Goal: Navigation & Orientation: Understand site structure

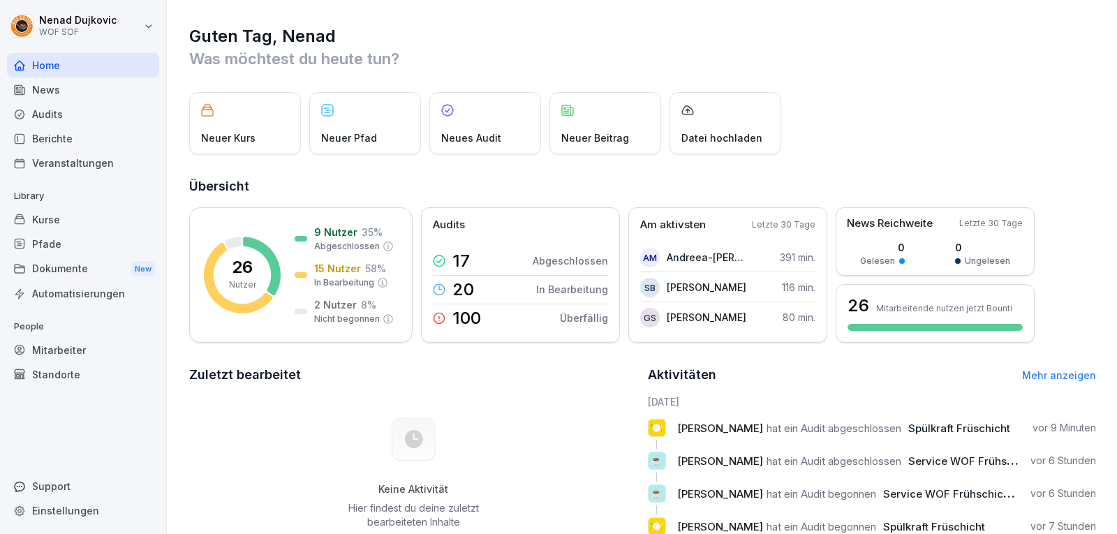
click at [64, 115] on div "Audits" at bounding box center [83, 114] width 152 height 24
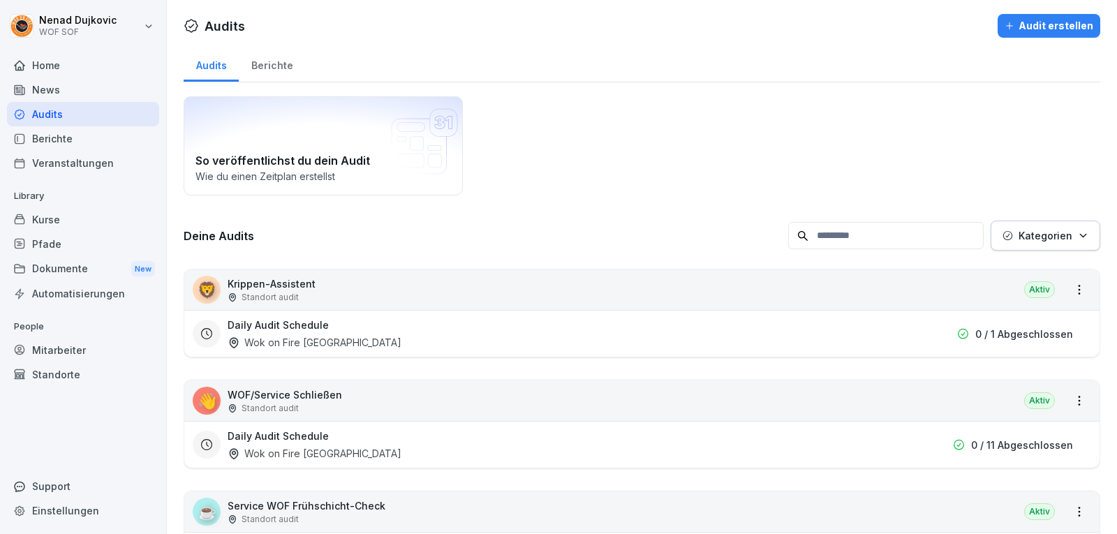
click at [73, 61] on div "Home" at bounding box center [83, 65] width 152 height 24
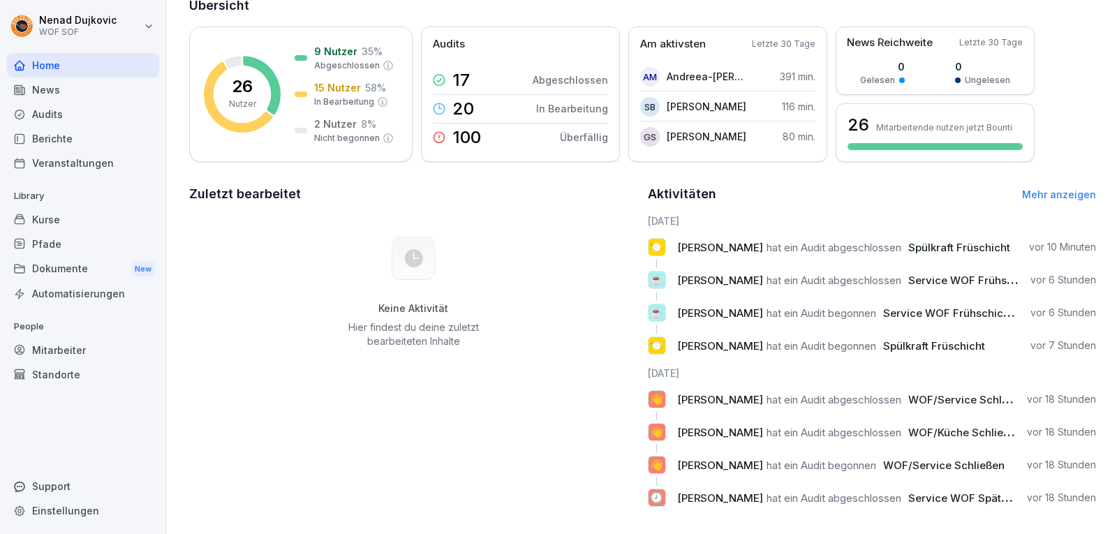
scroll to position [183, 0]
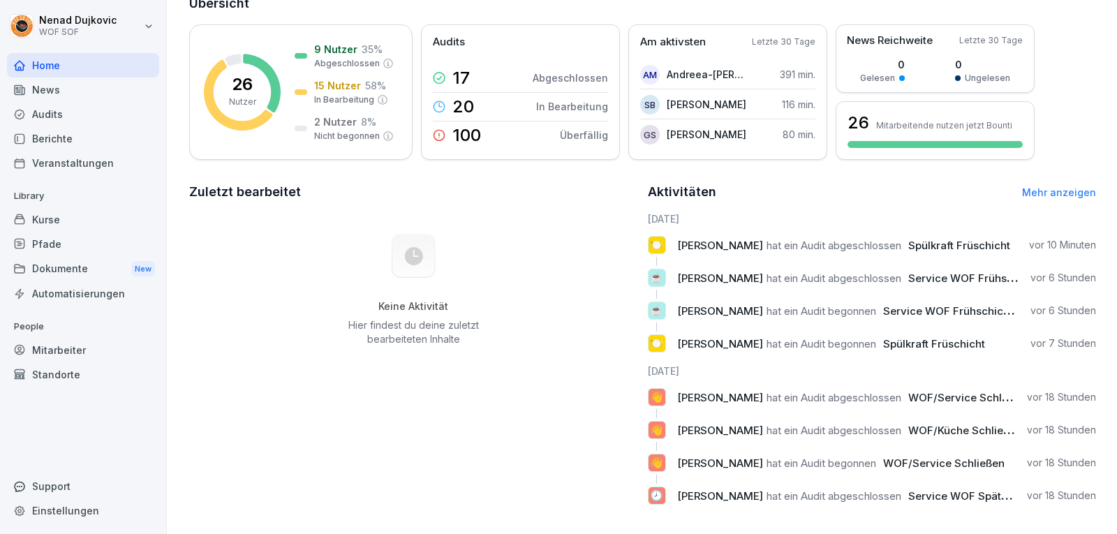
click at [1066, 190] on link "Mehr anzeigen" at bounding box center [1059, 192] width 74 height 12
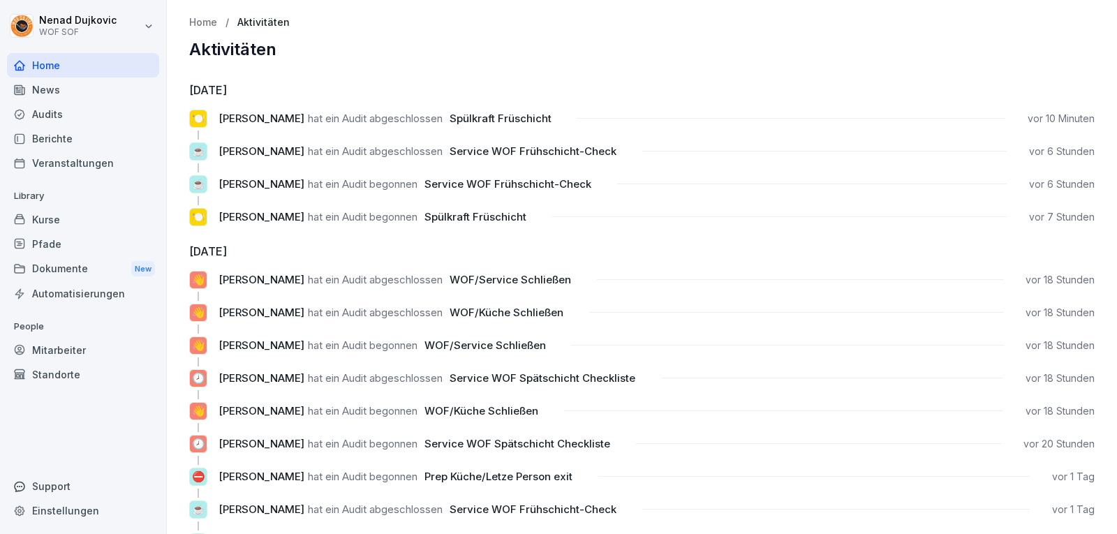
drag, startPoint x: 536, startPoint y: 309, endPoint x: 461, endPoint y: 294, distance: 76.1
click at [530, 308] on span "WOF/Küche Schließen" at bounding box center [507, 312] width 114 height 13
click at [455, 316] on span "WOF/Küche Schließen" at bounding box center [507, 312] width 114 height 13
drag, startPoint x: 224, startPoint y: 374, endPoint x: 436, endPoint y: 367, distance: 212.4
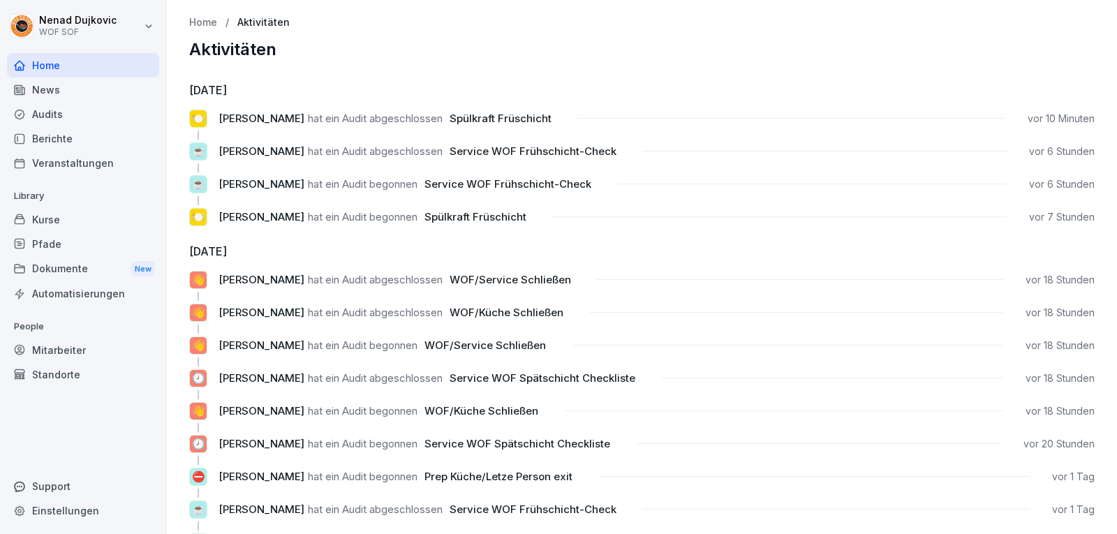
click at [211, 214] on div "🍽️ [PERSON_NAME] hat ein Audit begonnen Spülkraft Früschicht vor 7 Stunden" at bounding box center [642, 217] width 906 height 18
click at [71, 110] on div "Audits" at bounding box center [83, 114] width 152 height 24
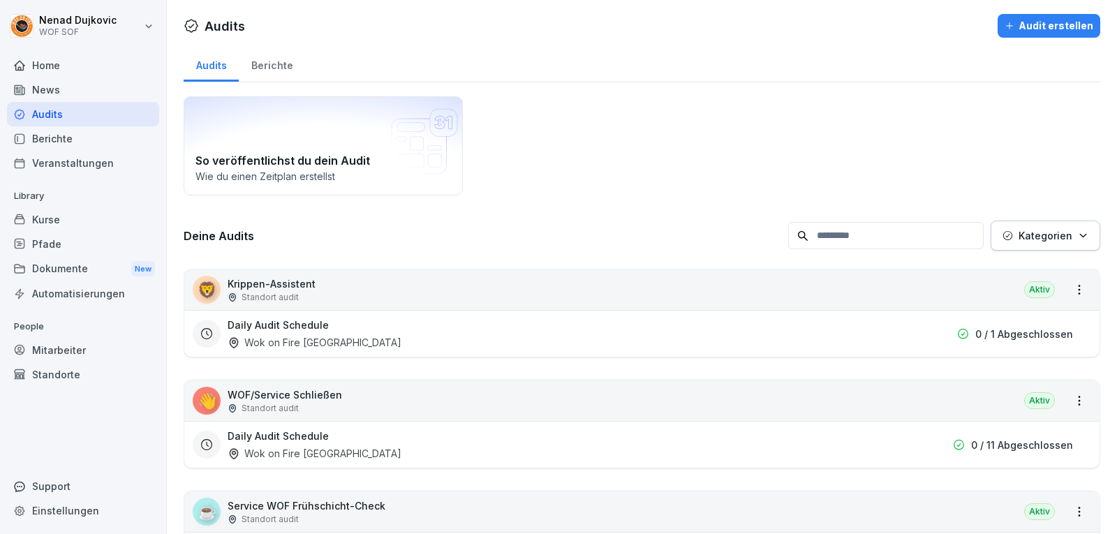
click at [1064, 399] on html "[PERSON_NAME] WOF SOF Home News Audits Berichte Veranstaltungen Library Kurse P…" at bounding box center [558, 267] width 1117 height 534
click at [0, 0] on link "Alle Berichte ansehen" at bounding box center [0, 0] width 0 height 0
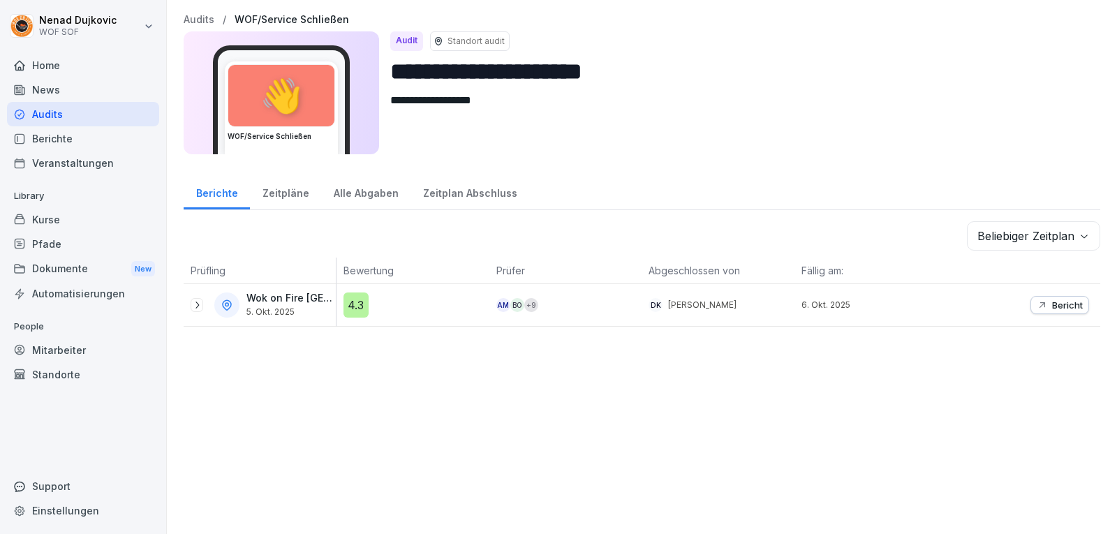
click at [1070, 313] on div "Bericht" at bounding box center [1024, 305] width 153 height 42
click at [1068, 312] on button "Bericht" at bounding box center [1060, 305] width 59 height 18
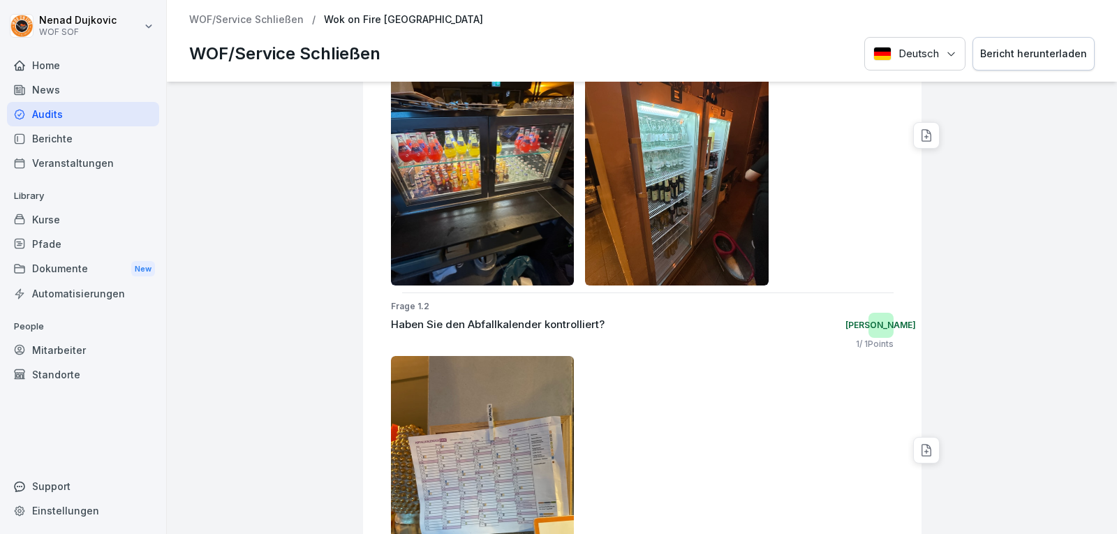
scroll to position [375, 0]
click at [38, 120] on div "Audits" at bounding box center [83, 114] width 152 height 24
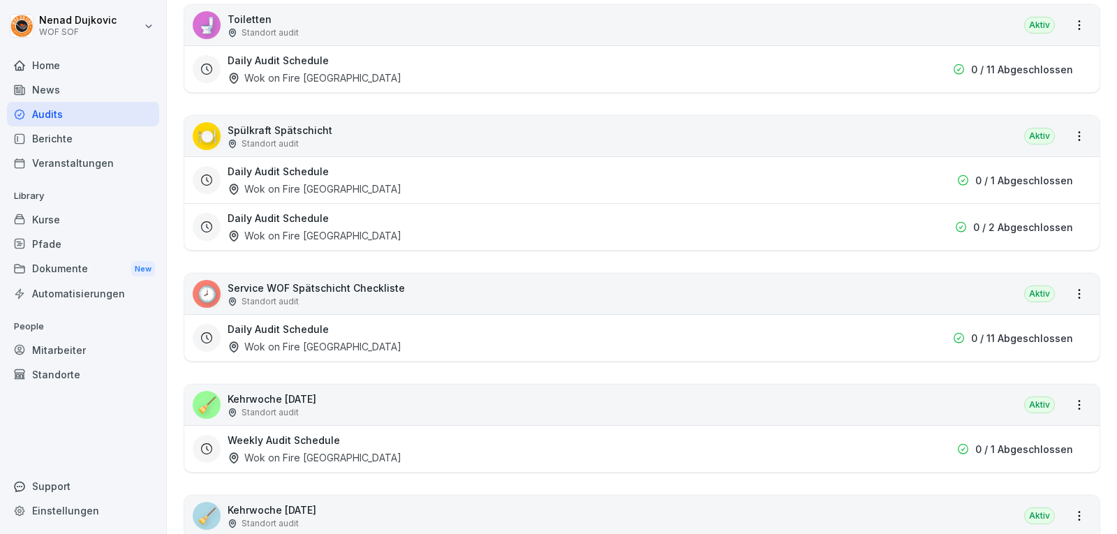
scroll to position [980, 0]
click at [1082, 286] on div "🕗 Service WOF Spätschicht Checkliste Standort audit Aktiv" at bounding box center [642, 292] width 916 height 41
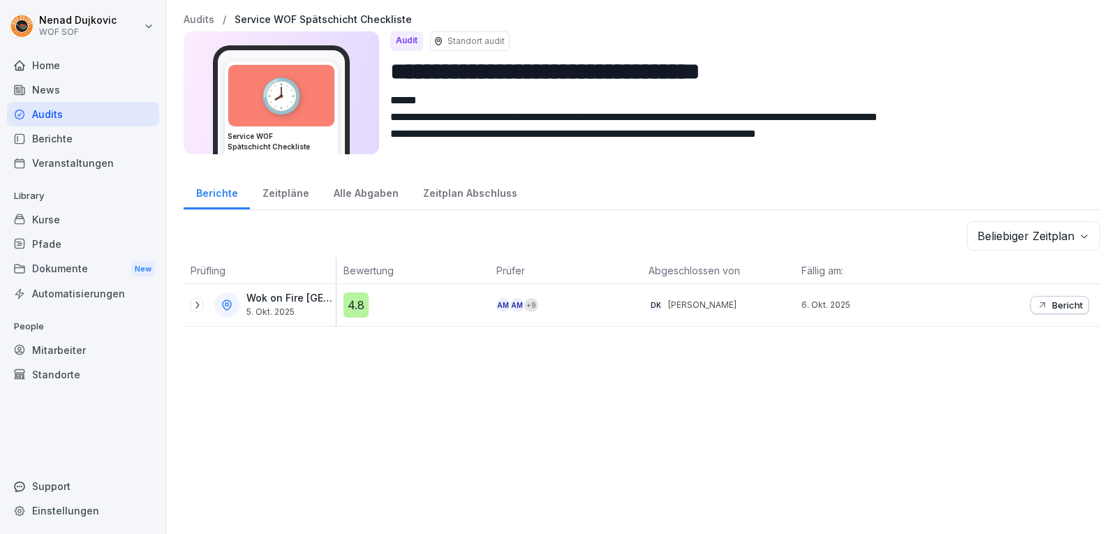
click at [1059, 308] on p "Bericht" at bounding box center [1067, 305] width 31 height 11
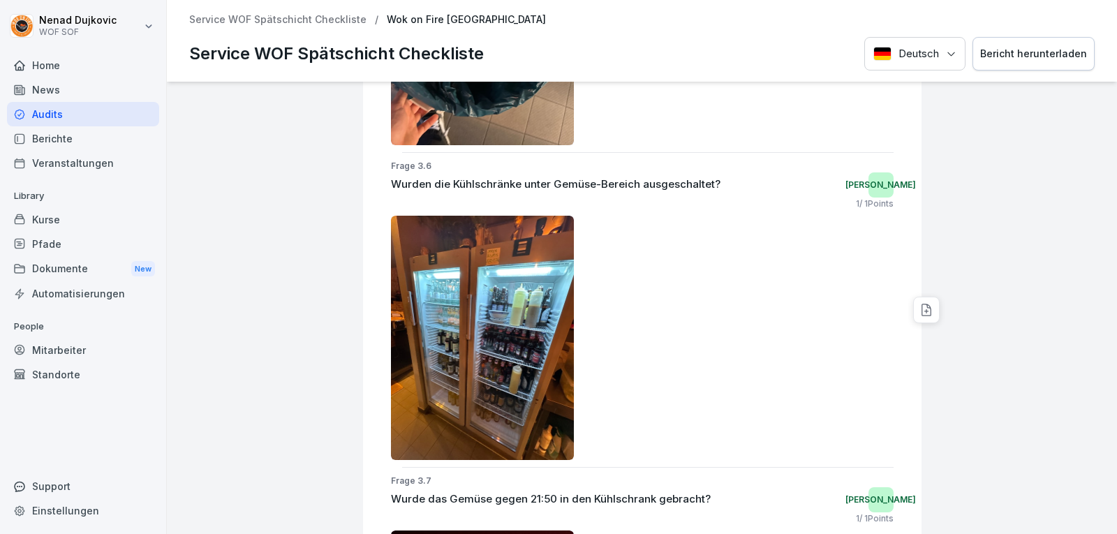
scroll to position [2464, 0]
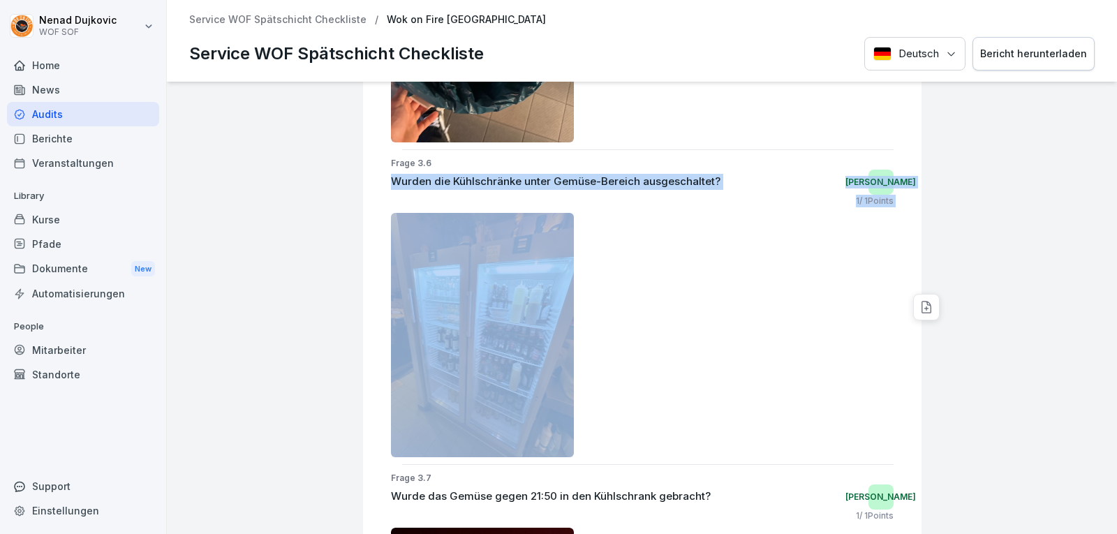
drag, startPoint x: 382, startPoint y: 182, endPoint x: 694, endPoint y: 222, distance: 314.7
click at [694, 222] on div "Frage 3.6 Wurden die Kühlschränke unter Gemüse-Bereich ausgeschaltet? Ja 1 / 1 …" at bounding box center [648, 307] width 548 height 300
click at [695, 221] on div at bounding box center [642, 335] width 503 height 244
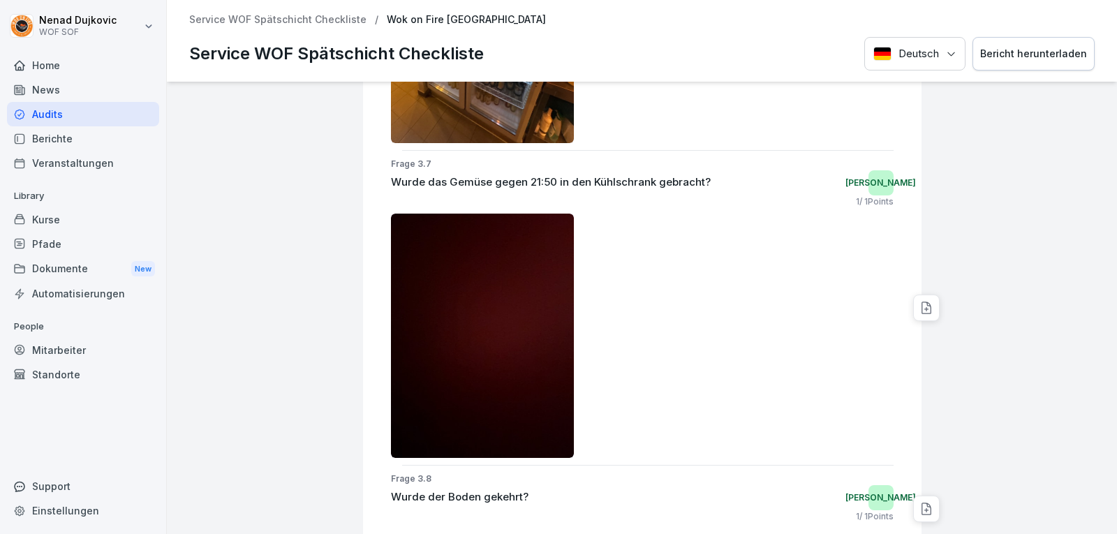
scroll to position [2784, 0]
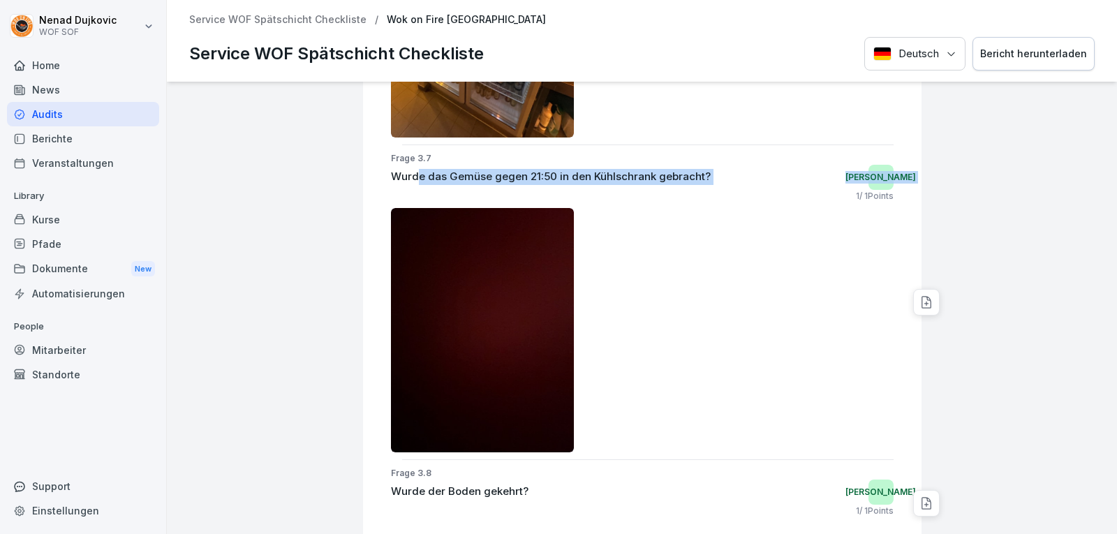
drag, startPoint x: 409, startPoint y: 182, endPoint x: 602, endPoint y: 191, distance: 193.6
click at [602, 191] on div "Frage 3.7 Wurde das Gemüse gegen 21:50 in den Kühlschrank gebracht? Ja 1 / 1 Po…" at bounding box center [648, 302] width 548 height 300
click at [632, 259] on div at bounding box center [642, 330] width 503 height 244
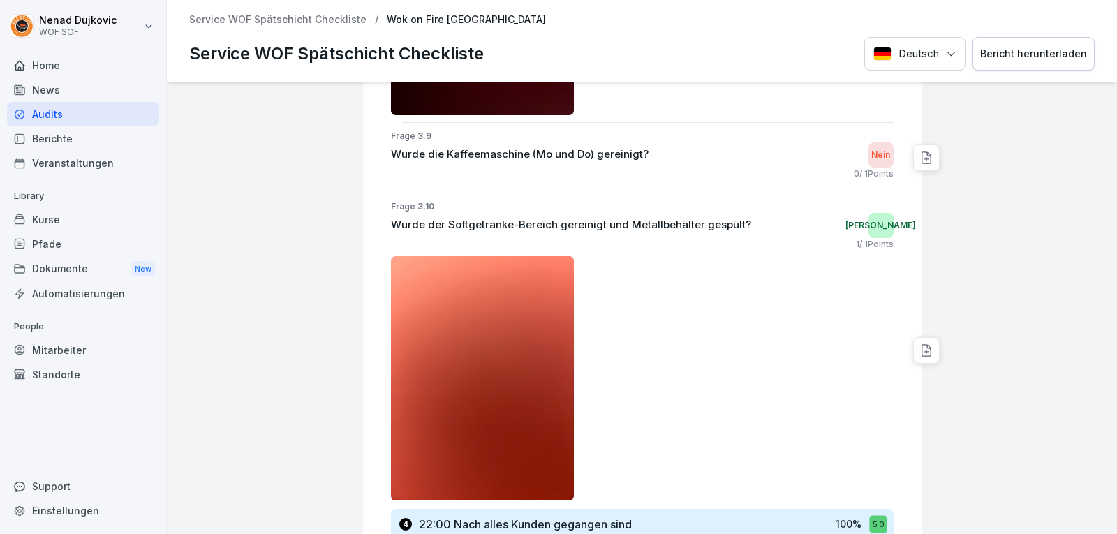
scroll to position [3437, 0]
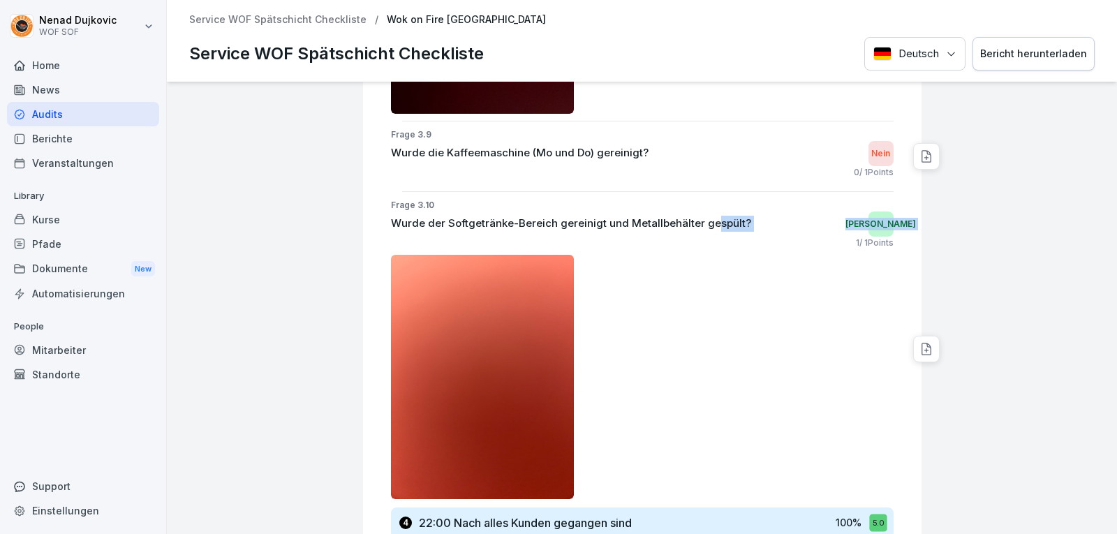
drag, startPoint x: 704, startPoint y: 220, endPoint x: 507, endPoint y: 247, distance: 198.7
click at [507, 247] on div "Frage 3.10 Wurde der Softgetränke-Bereich gereinigt und Metallbehälter gespült?…" at bounding box center [648, 349] width 548 height 300
click at [631, 295] on div at bounding box center [642, 377] width 503 height 244
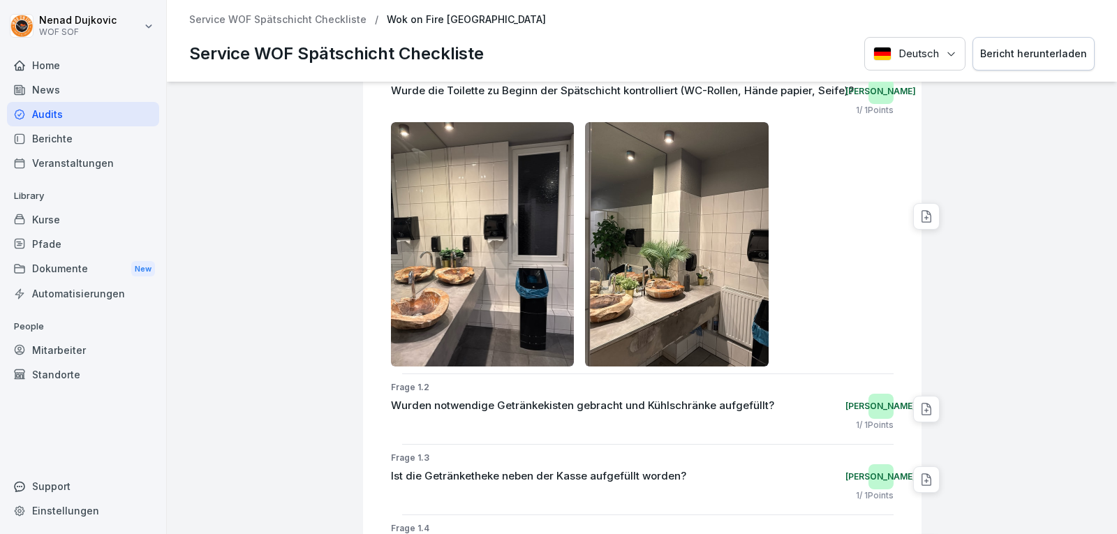
scroll to position [0, 0]
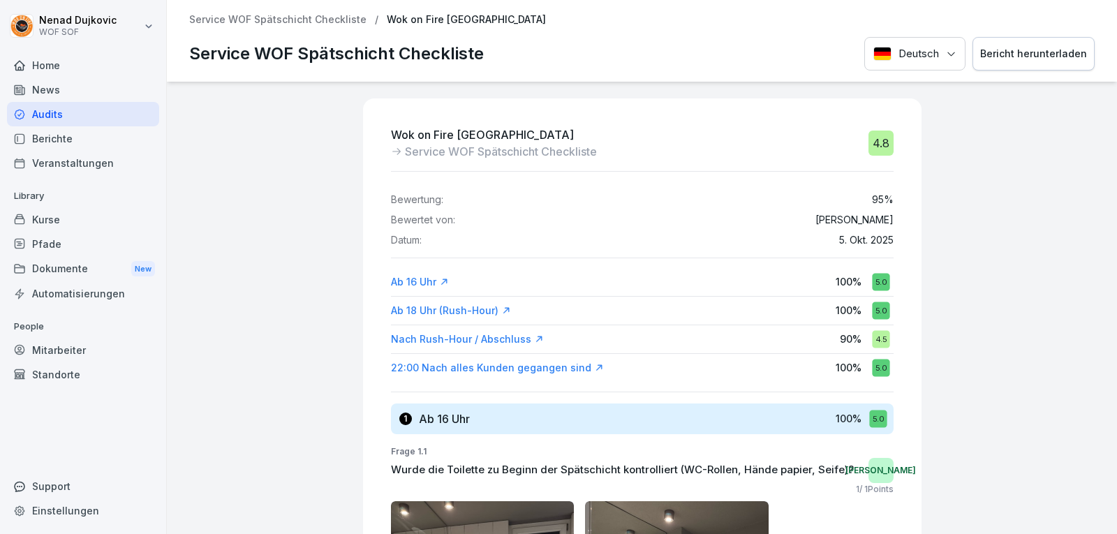
click at [98, 351] on div "Mitarbeiter" at bounding box center [83, 350] width 152 height 24
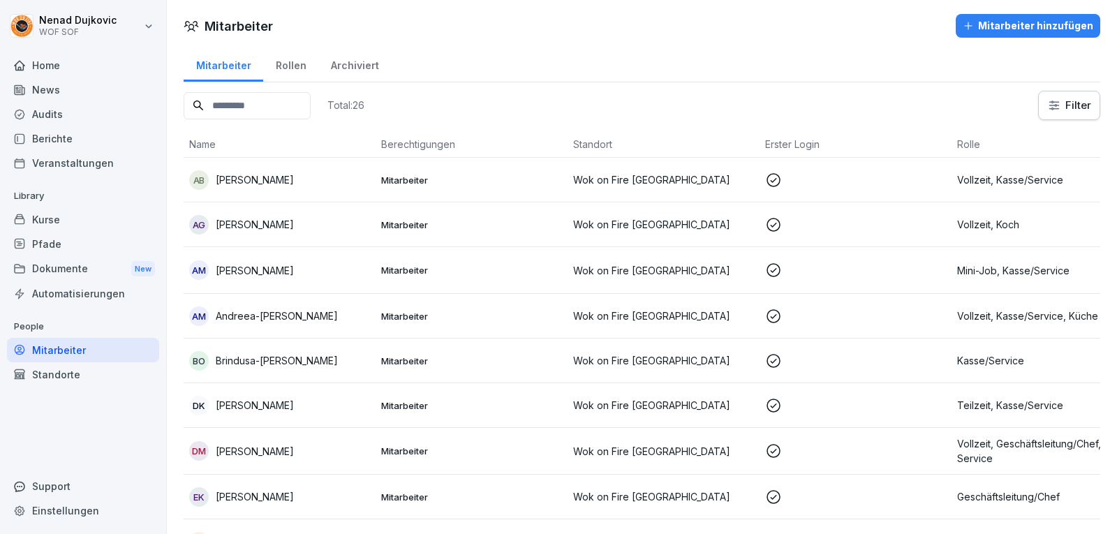
click at [260, 110] on input at bounding box center [247, 105] width 127 height 27
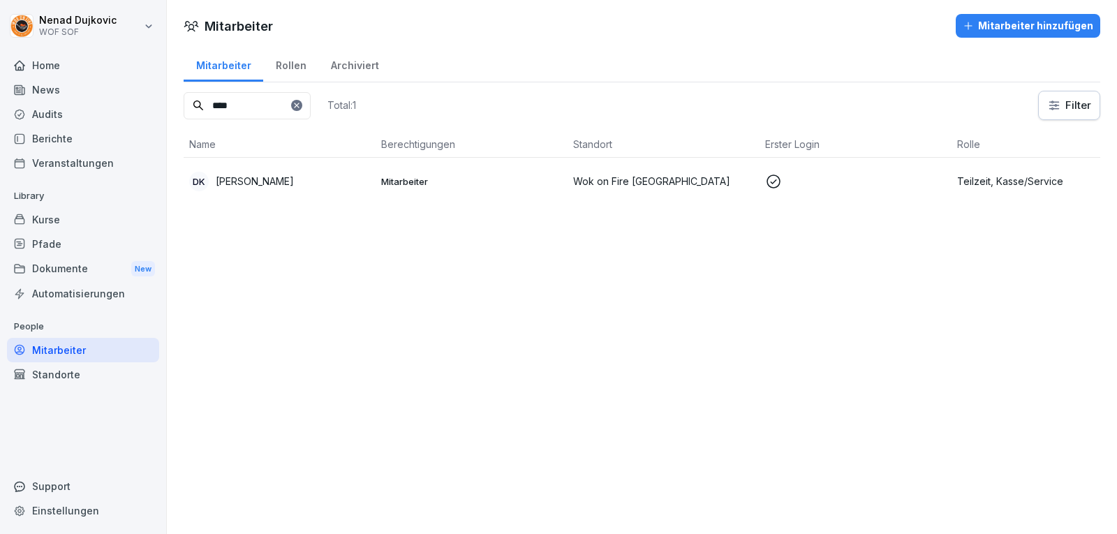
type input "****"
click at [343, 186] on div "DK [PERSON_NAME]" at bounding box center [279, 182] width 181 height 20
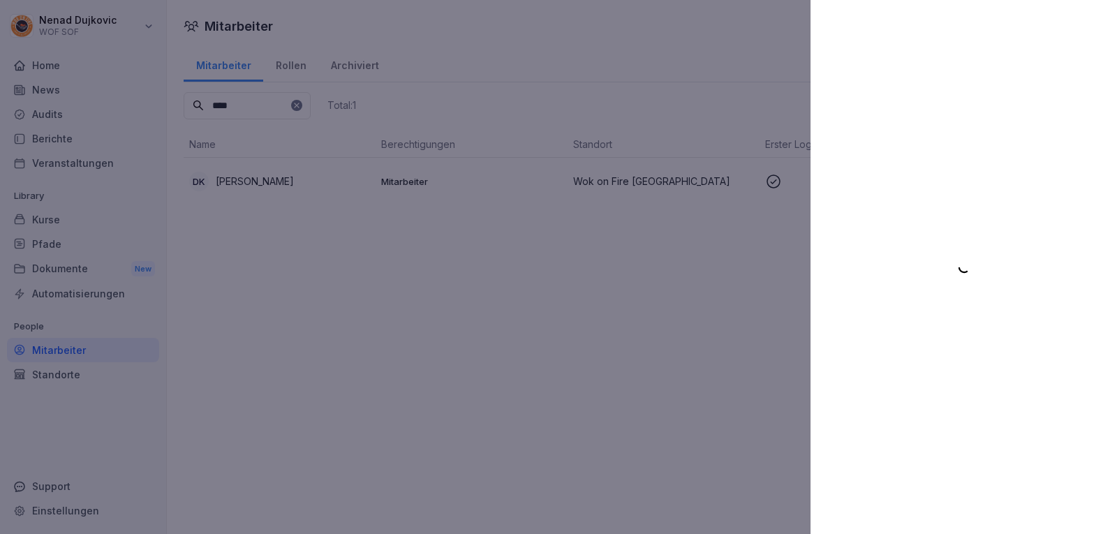
click at [343, 186] on div at bounding box center [558, 267] width 1117 height 534
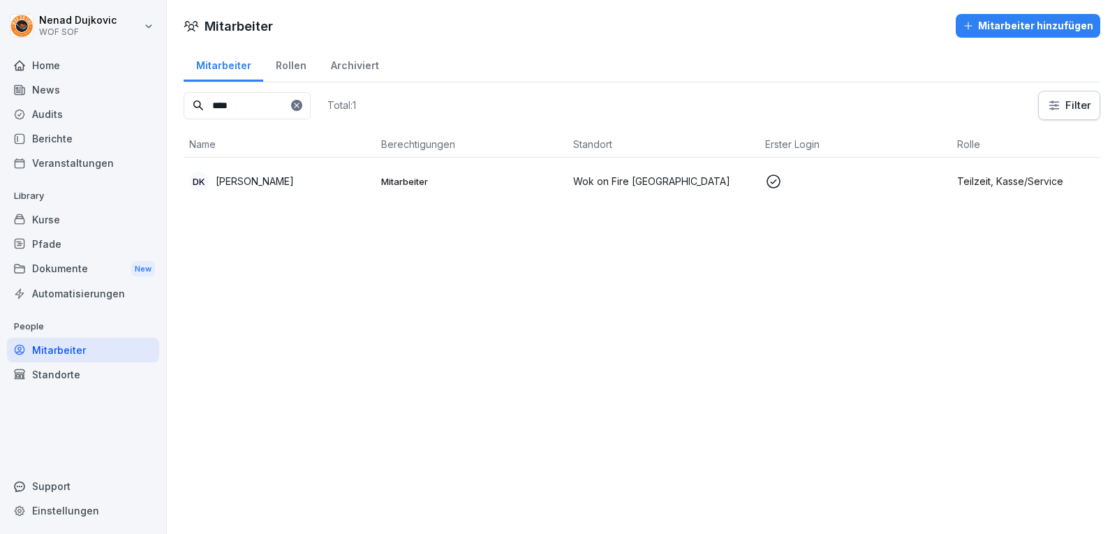
click at [738, 191] on td "Wok on Fire [GEOGRAPHIC_DATA]" at bounding box center [664, 181] width 192 height 47
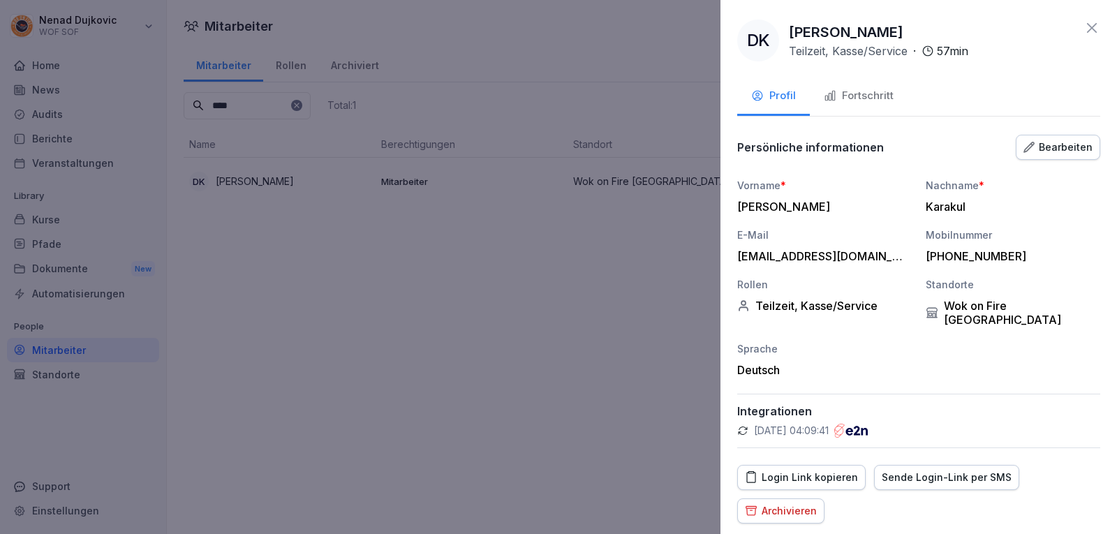
click at [895, 87] on button "Fortschritt" at bounding box center [859, 97] width 98 height 38
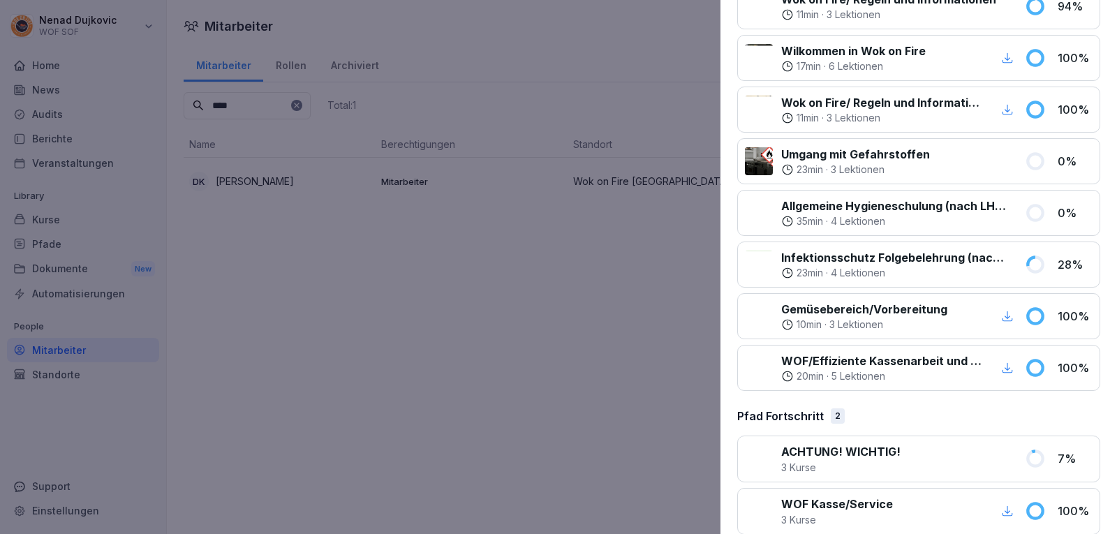
scroll to position [274, 0]
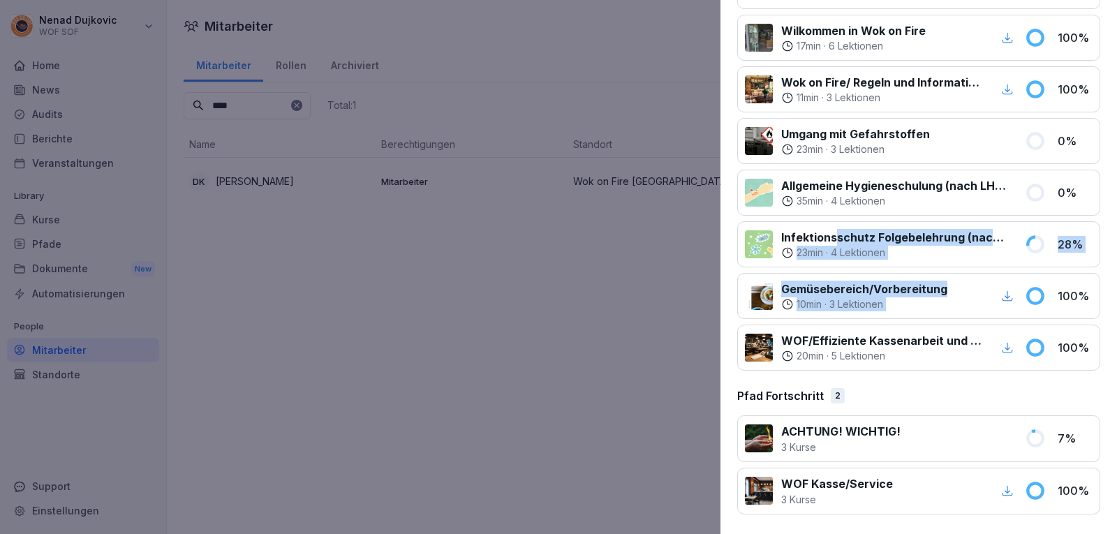
drag, startPoint x: 985, startPoint y: 293, endPoint x: 837, endPoint y: 229, distance: 160.8
click at [837, 229] on div "Wok on Fire/ Regeln und Informationen 11 min · 3 Lektionen 94 % Wilkommen in Wo…" at bounding box center [918, 167] width 363 height 408
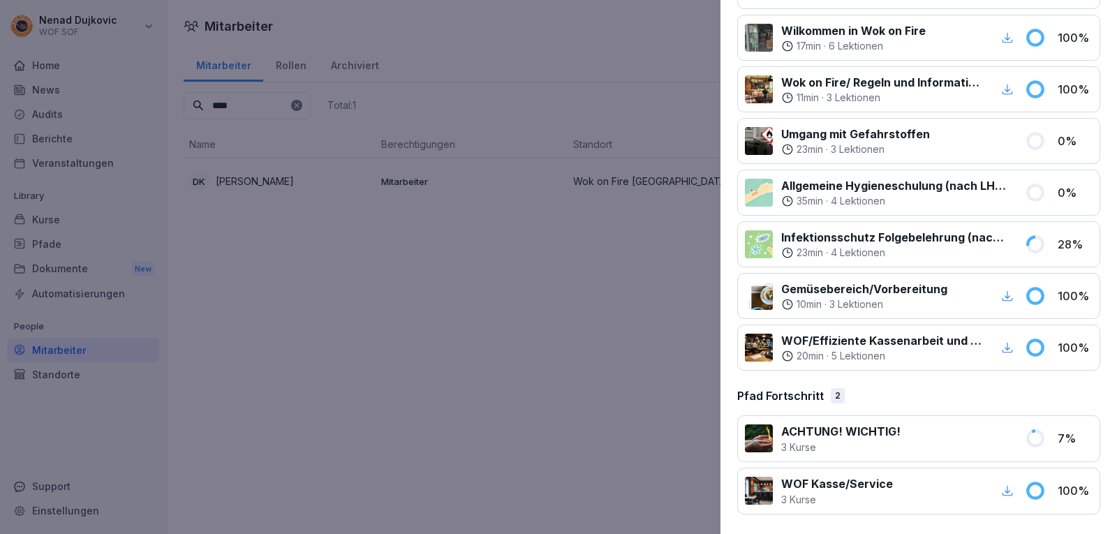
drag, startPoint x: 906, startPoint y: 365, endPoint x: 884, endPoint y: 244, distance: 122.9
click at [906, 366] on div "WOF/Effiziente Kassenarbeit und Problemlösungen 20 min · 5 Lektionen 100 %" at bounding box center [918, 348] width 363 height 46
click at [883, 234] on p "Infektionsschutz Folgebelehrung (nach §43 IfSG)" at bounding box center [894, 237] width 227 height 17
click at [883, 236] on p "Infektionsschutz Folgebelehrung (nach §43 IfSG)" at bounding box center [894, 237] width 227 height 17
click at [906, 388] on div "Pfad Fortschritt 2" at bounding box center [918, 396] width 363 height 17
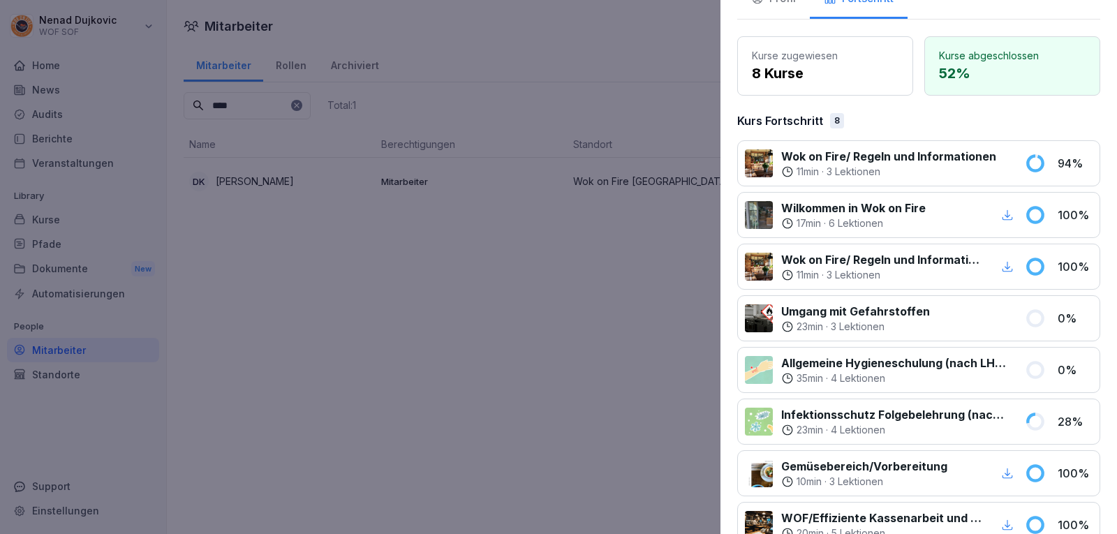
scroll to position [89, 0]
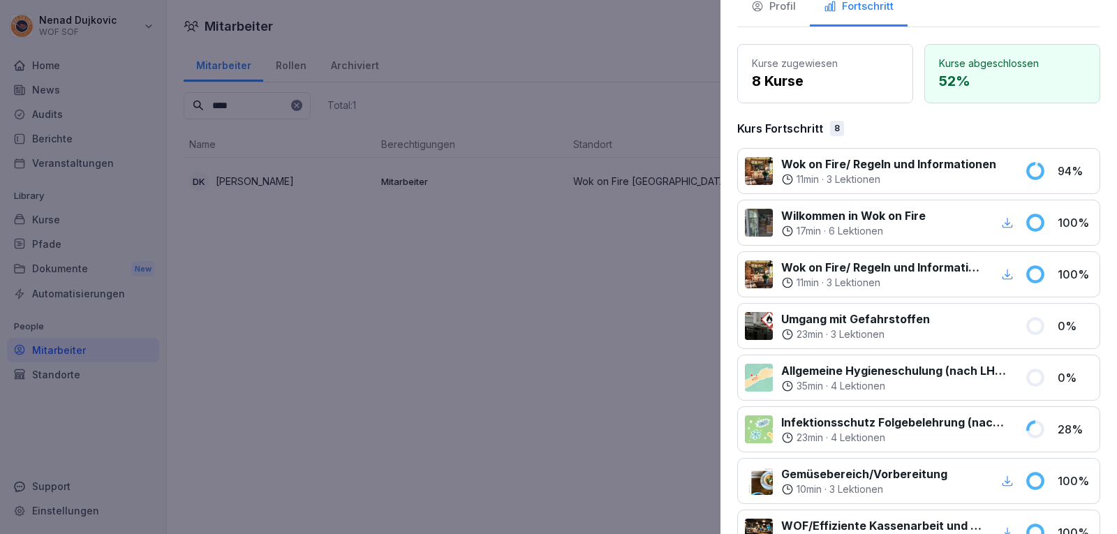
click at [478, 251] on div at bounding box center [558, 267] width 1117 height 534
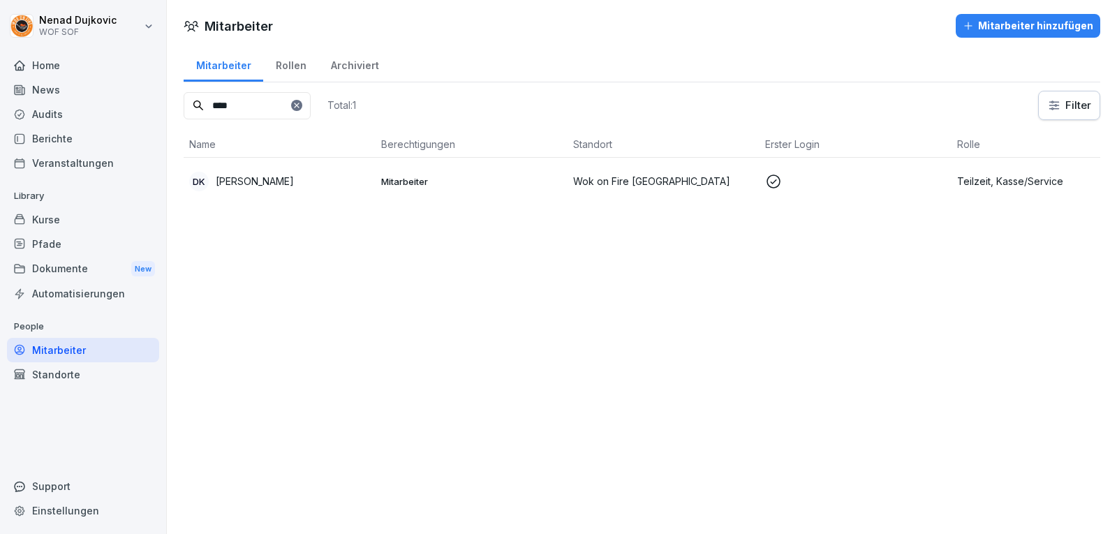
click at [301, 105] on icon at bounding box center [297, 105] width 8 height 8
click at [311, 106] on input at bounding box center [247, 105] width 127 height 27
type input "****"
click at [346, 172] on div "BO Brindusa-[PERSON_NAME]" at bounding box center [279, 182] width 181 height 20
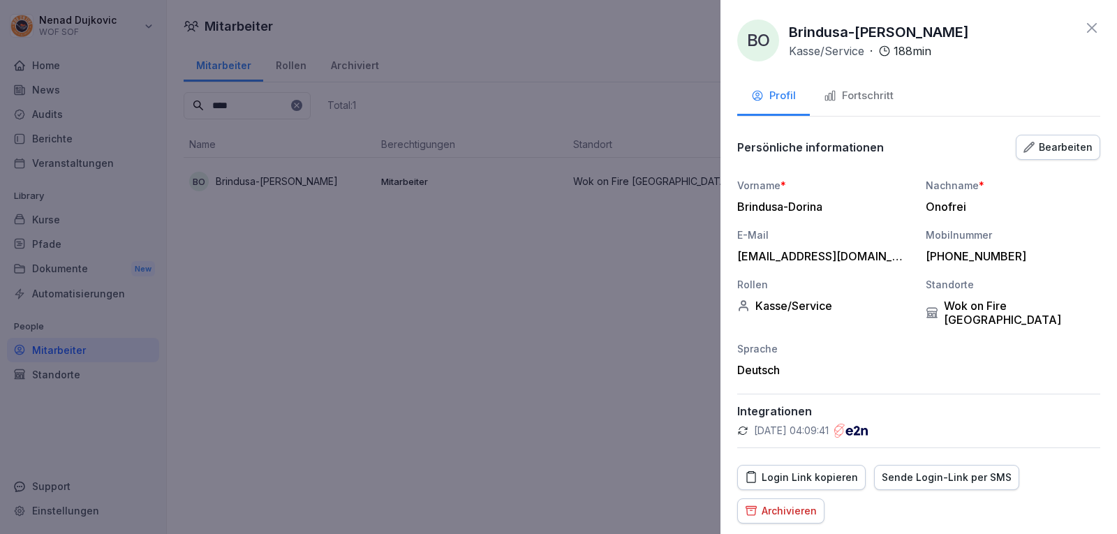
click at [867, 96] on div "Fortschritt" at bounding box center [859, 96] width 70 height 16
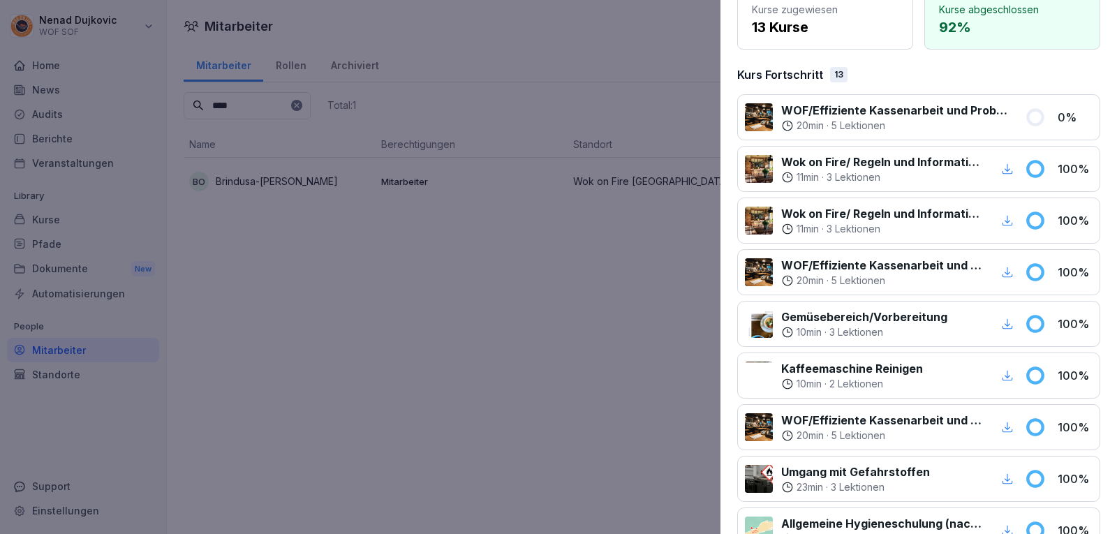
scroll to position [0, 0]
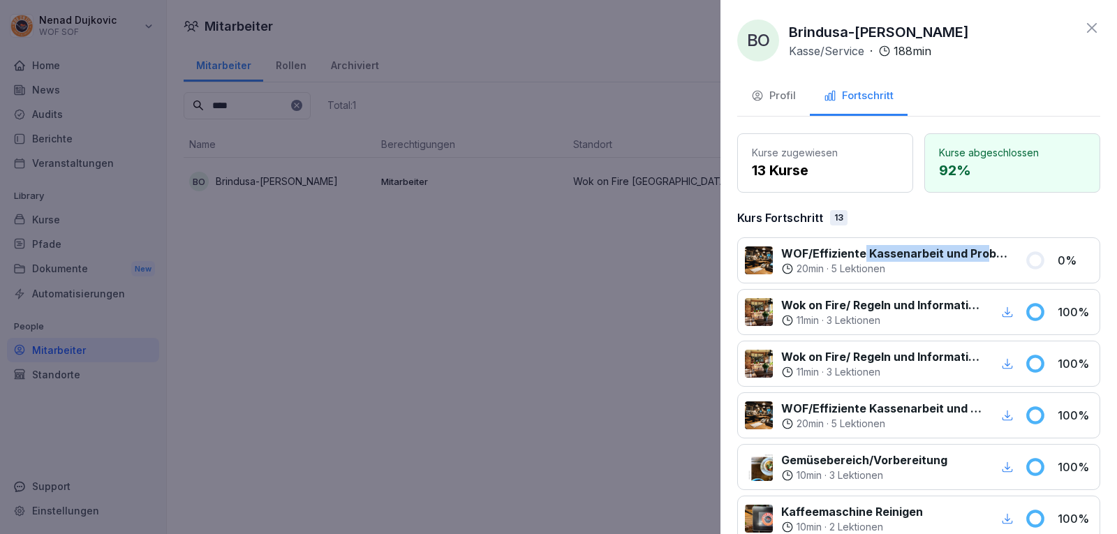
drag, startPoint x: 984, startPoint y: 244, endPoint x: 864, endPoint y: 254, distance: 120.5
click at [864, 254] on p "WOF/Effiziente Kassenarbeit und Problemlösungen" at bounding box center [894, 253] width 227 height 17
click at [860, 221] on div "Kurs Fortschritt 13" at bounding box center [918, 218] width 363 height 17
click at [582, 364] on div at bounding box center [558, 267] width 1117 height 534
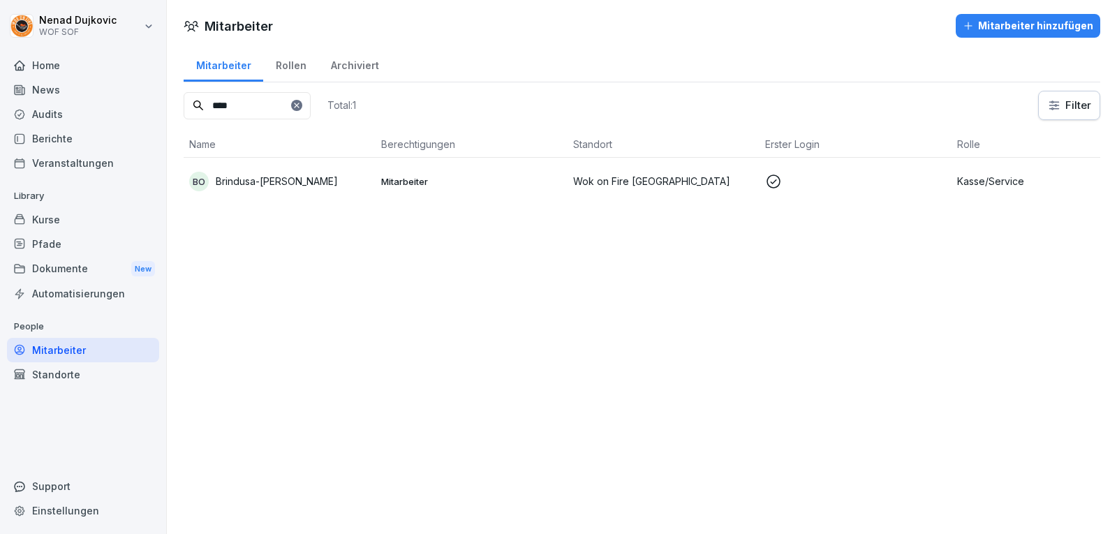
click at [64, 77] on div "Home" at bounding box center [83, 65] width 152 height 24
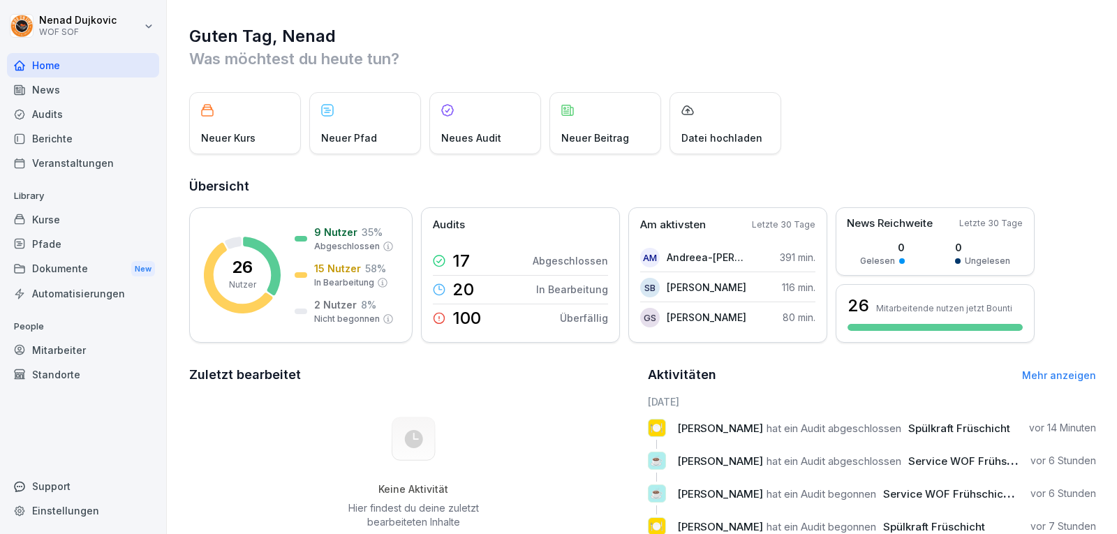
click at [89, 142] on div "Berichte" at bounding box center [83, 138] width 152 height 24
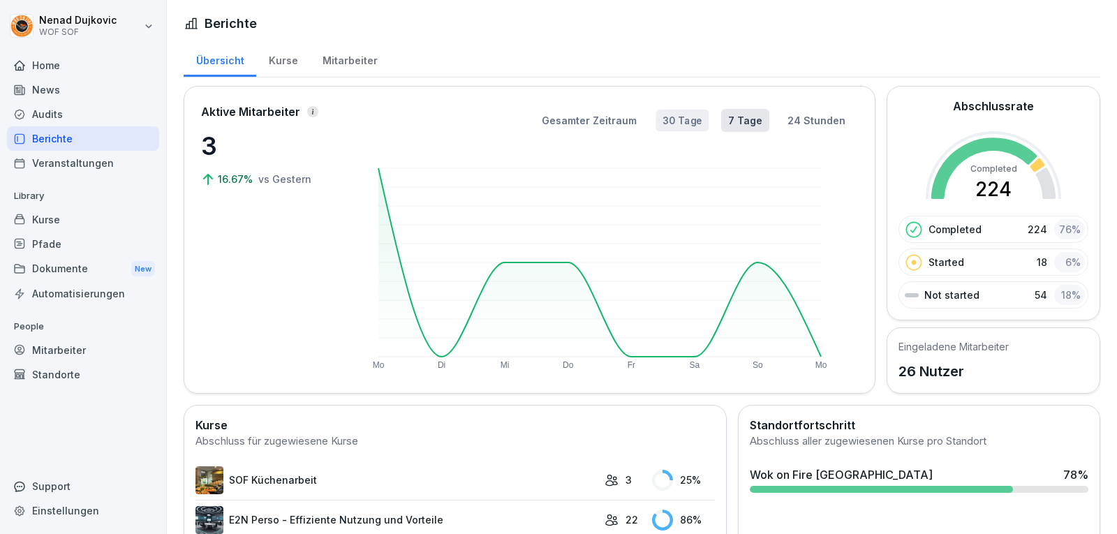
click at [697, 119] on button "30 Tage" at bounding box center [682, 121] width 53 height 22
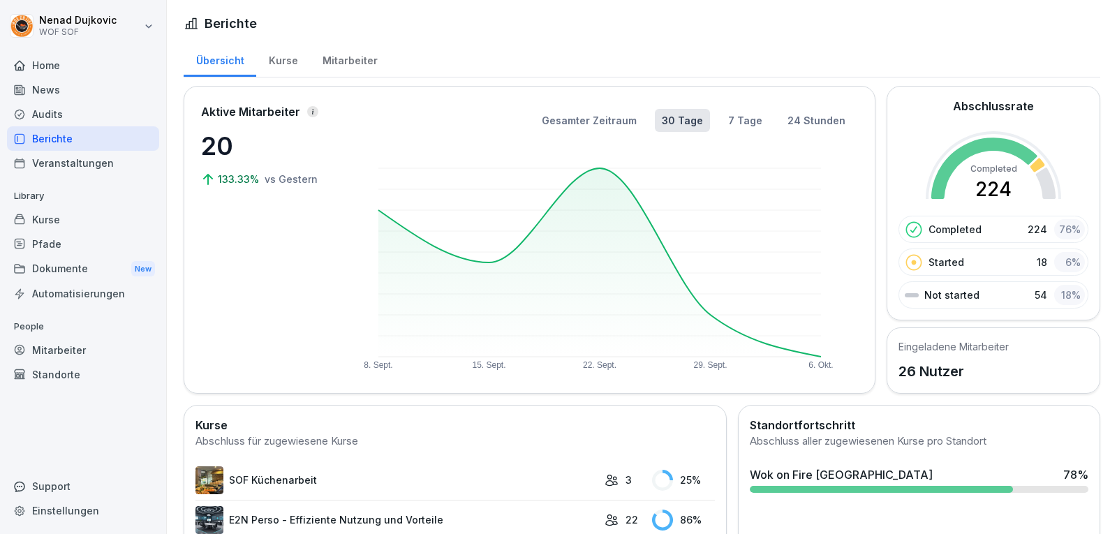
click at [730, 133] on div "Gesamter Zeitraum 30 Tage 7 Tage 24 Stunden [DATE]. [DATE] [DATE] [DATE] Okt." at bounding box center [605, 239] width 506 height 273
click at [730, 124] on button "7 Tage" at bounding box center [745, 120] width 48 height 23
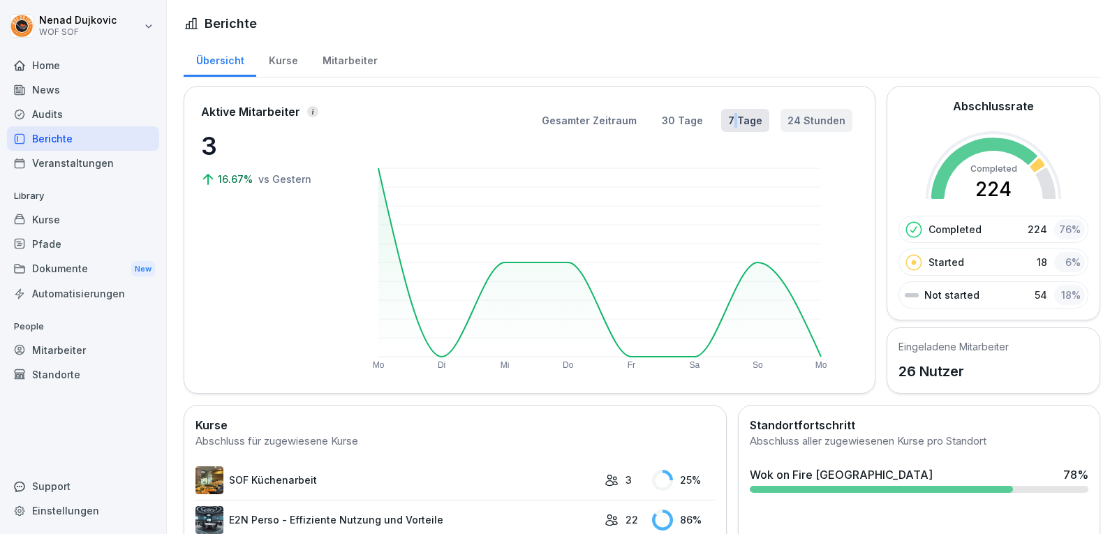
click at [784, 126] on button "24 Stunden" at bounding box center [817, 120] width 72 height 23
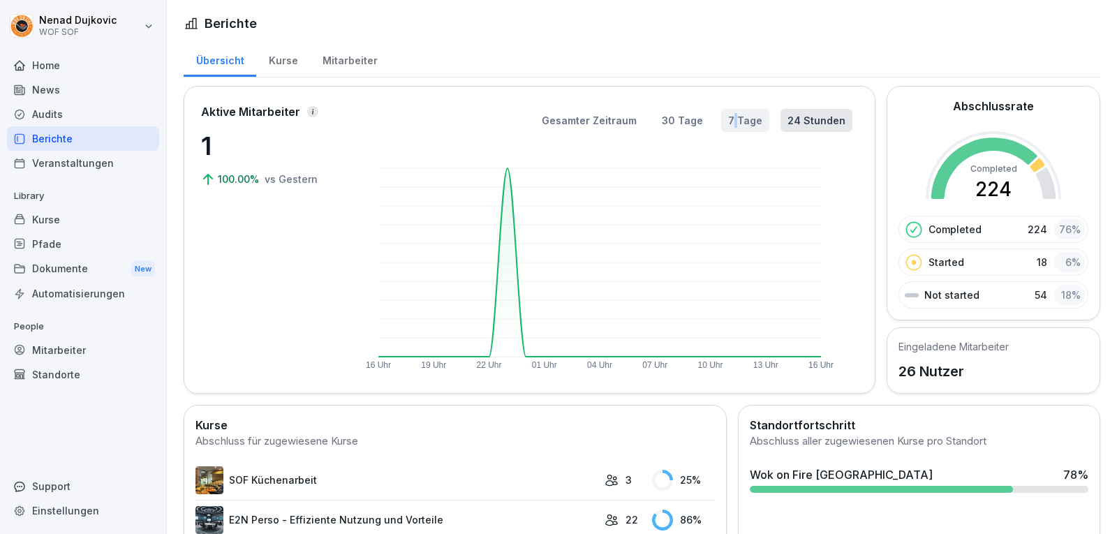
click at [754, 115] on button "7 Tage" at bounding box center [745, 120] width 48 height 23
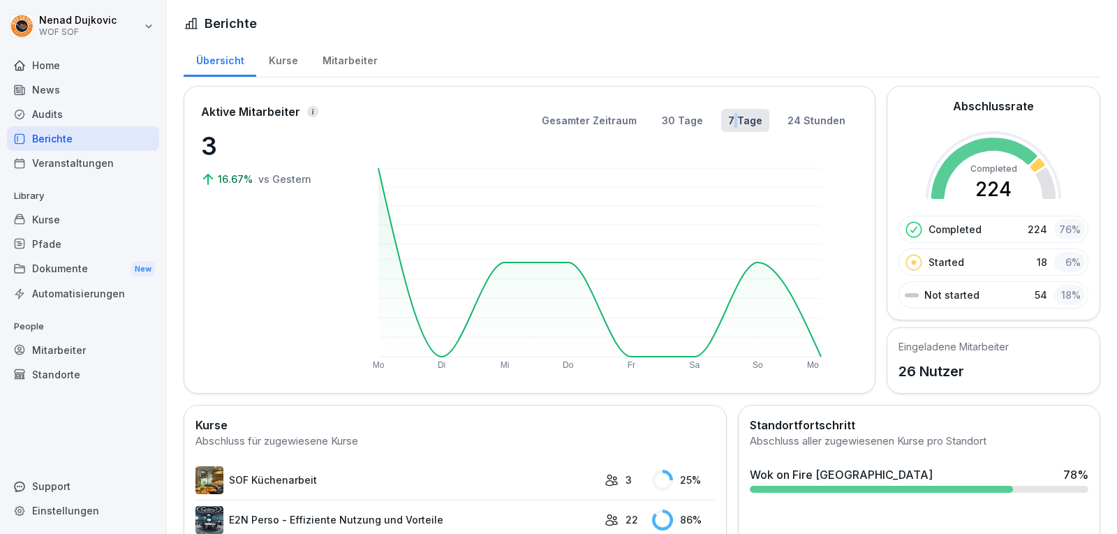
click at [702, 131] on div "Gesamter Zeitraum 30 Tage 7 Tage 24 Stunden" at bounding box center [605, 120] width 495 height 23
click at [761, 144] on div "Gesamter Zeitraum 30 Tage 7 Tage 24 Stunden Mo Di Mi Do Fr Sa So Mo" at bounding box center [605, 239] width 506 height 273
click at [730, 184] on rect at bounding box center [600, 262] width 443 height 189
click at [100, 247] on div "Pfade" at bounding box center [83, 244] width 152 height 24
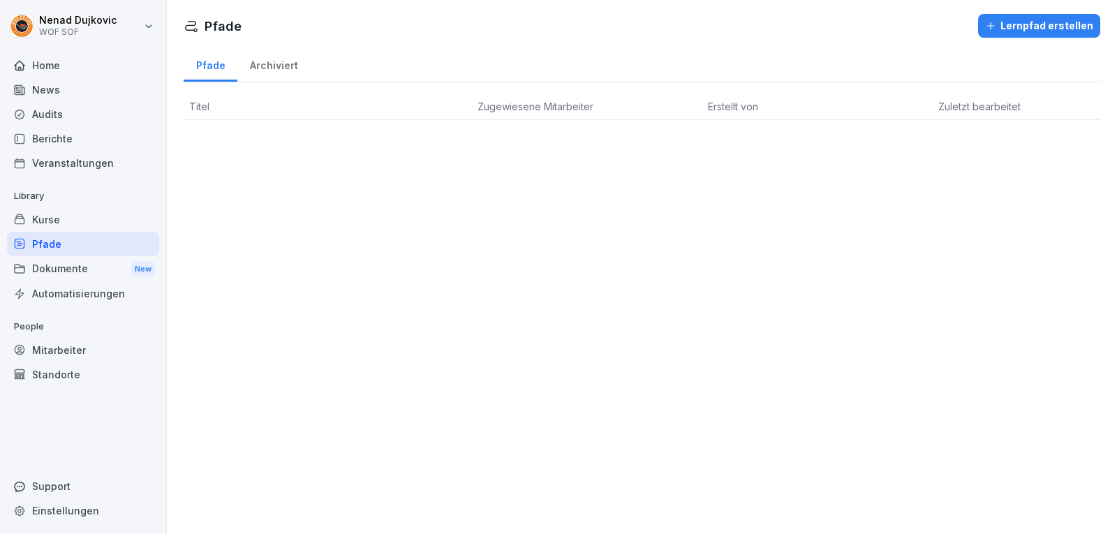
click at [71, 221] on div "Kurse" at bounding box center [83, 219] width 152 height 24
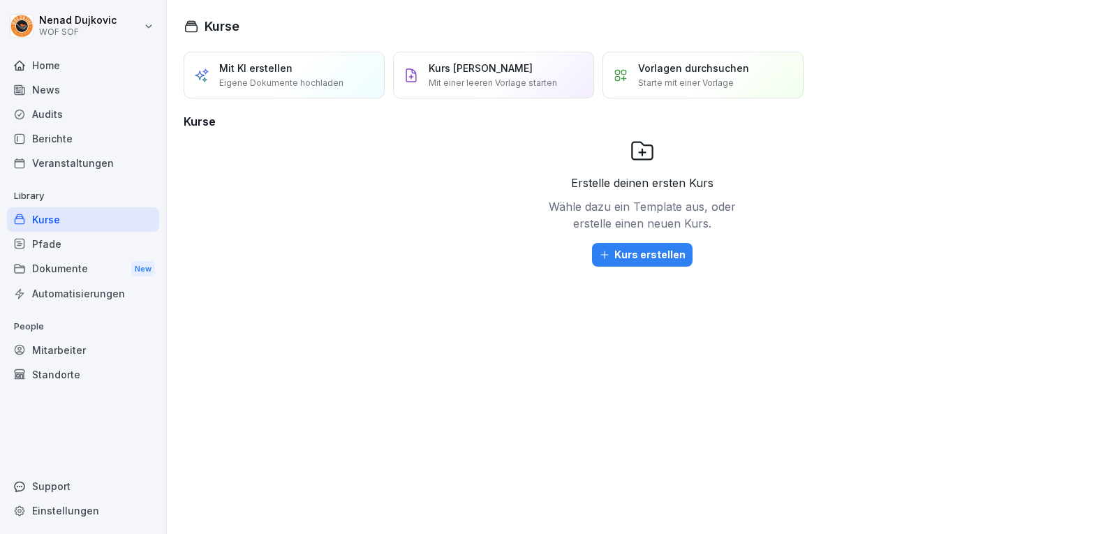
click at [95, 272] on div "Dokumente New" at bounding box center [83, 269] width 152 height 26
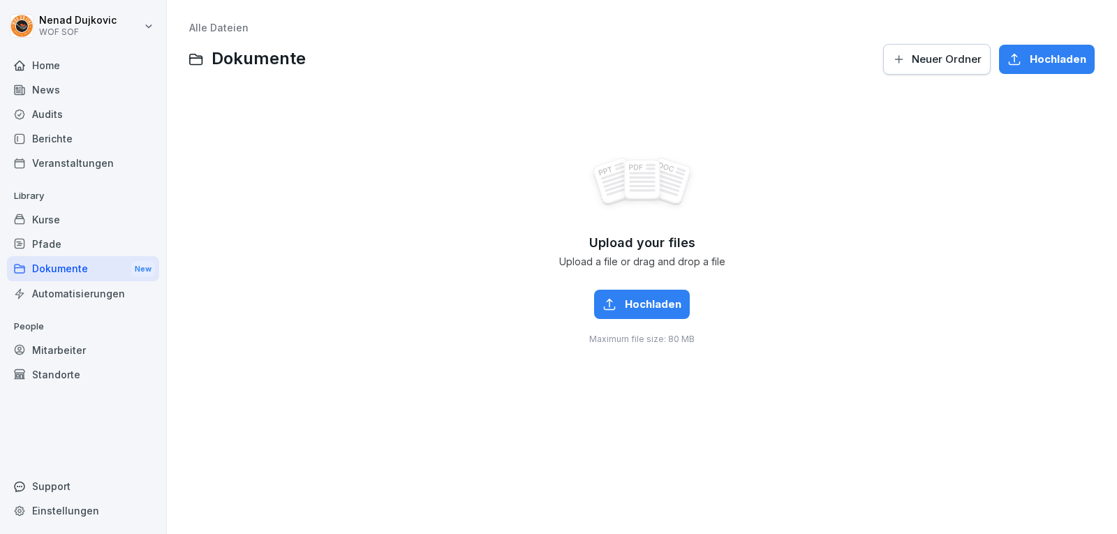
click at [71, 156] on div "Veranstaltungen" at bounding box center [83, 163] width 152 height 24
